Goal: Task Accomplishment & Management: Use online tool/utility

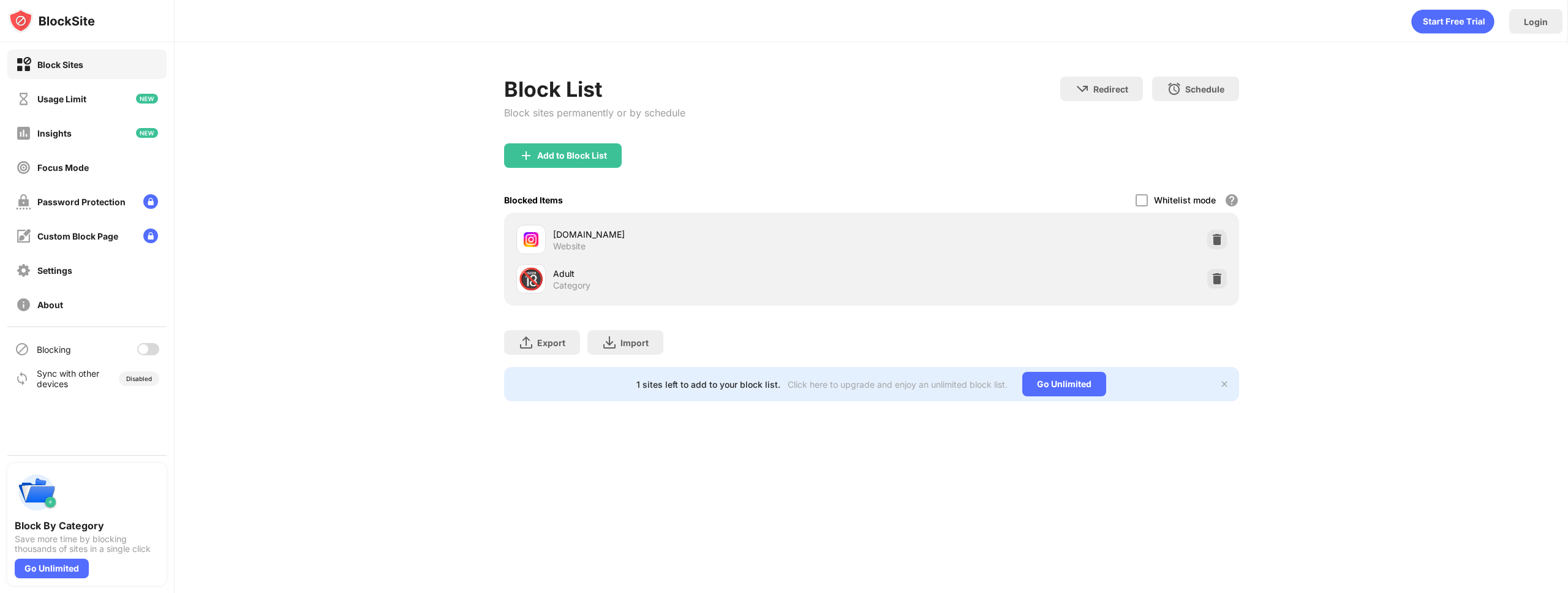
click at [676, 174] on div "Add to Block List" at bounding box center [872, 165] width 735 height 44
click at [146, 345] on div at bounding box center [143, 349] width 9 height 9
